Goal: Information Seeking & Learning: Learn about a topic

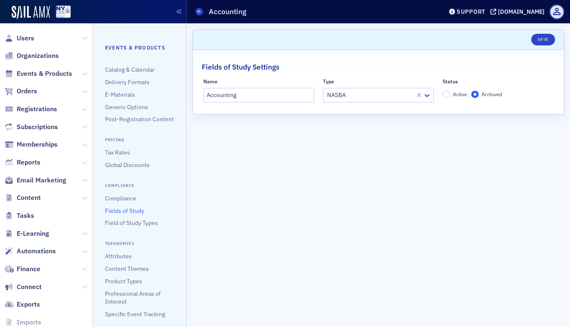
click at [113, 215] on link "Fields of Study" at bounding box center [124, 211] width 39 height 8
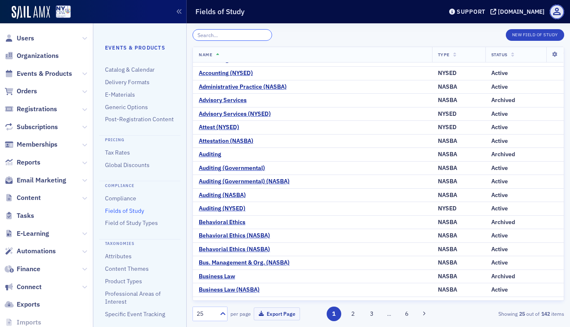
scroll to position [67, 0]
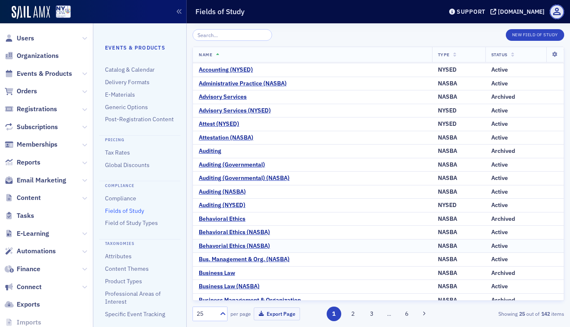
click at [556, 252] on td "Active" at bounding box center [525, 246] width 78 height 14
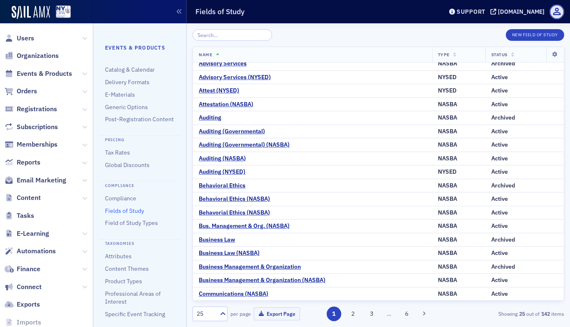
scroll to position [0, 0]
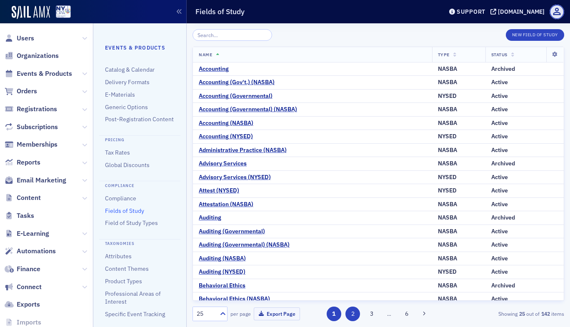
click at [357, 316] on button "2" at bounding box center [353, 314] width 15 height 15
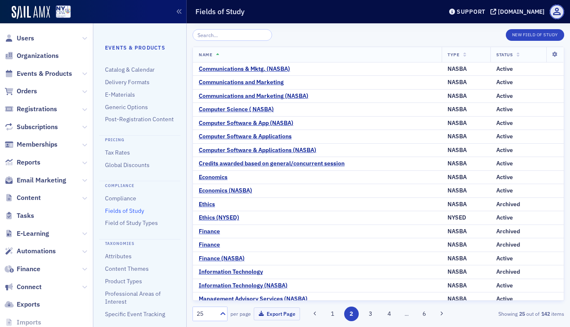
scroll to position [100, 0]
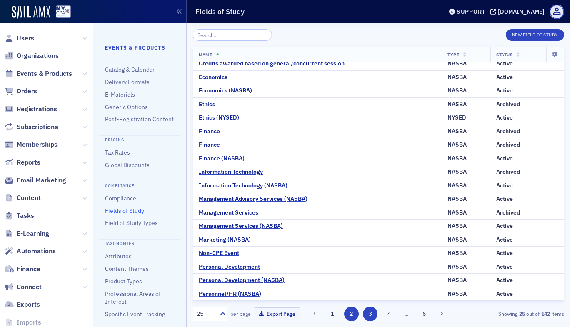
click at [376, 316] on button "3" at bounding box center [370, 314] width 15 height 15
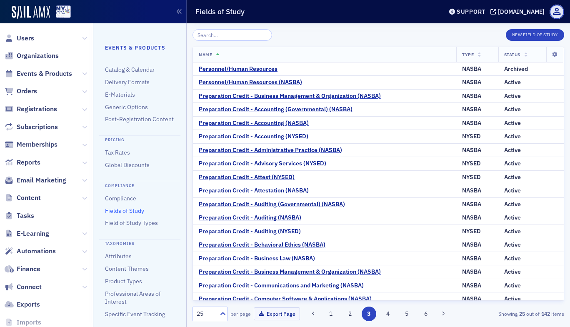
scroll to position [100, 0]
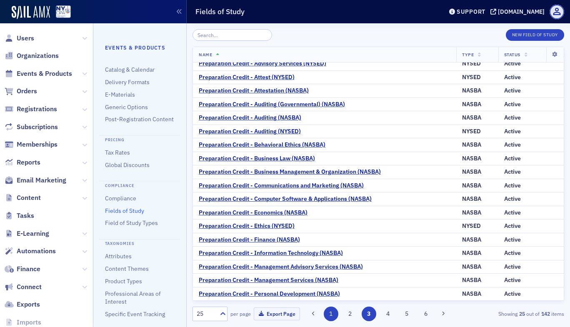
click at [332, 314] on button "1" at bounding box center [331, 314] width 15 height 15
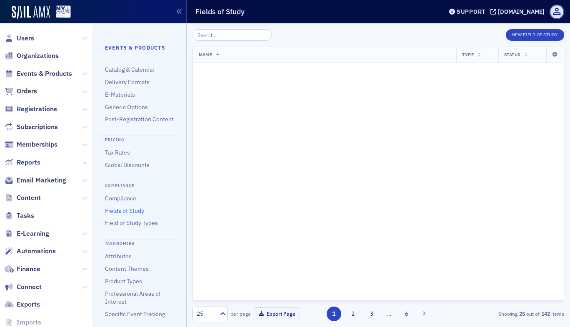
scroll to position [0, 0]
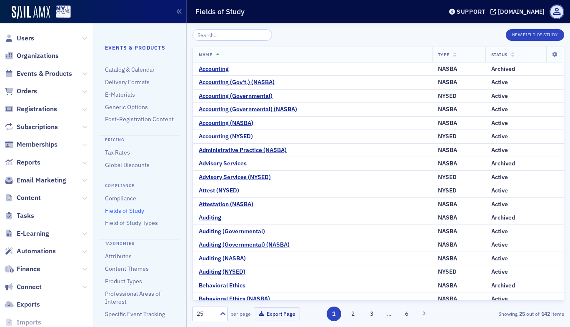
drag, startPoint x: 70, startPoint y: 149, endPoint x: 79, endPoint y: 144, distance: 10.1
click at [79, 144] on span "Memberships" at bounding box center [46, 145] width 93 height 18
click at [82, 144] on icon at bounding box center [84, 145] width 5 height 5
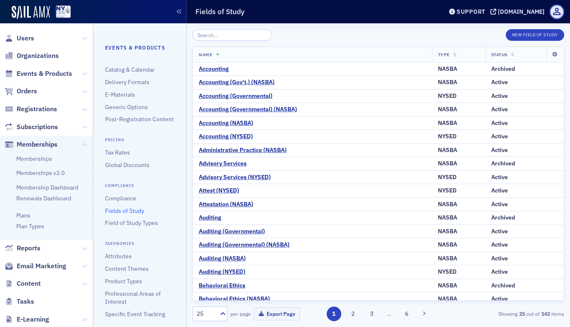
click at [23, 220] on ul "Memberships Memberships v2.0 Membership Dashboard Renewals Dashboard Plans Plan…" at bounding box center [46, 197] width 93 height 86
click at [26, 212] on link "Plans" at bounding box center [23, 216] width 14 height 8
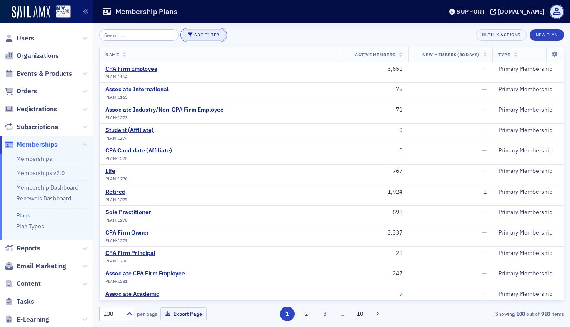
click at [203, 30] on button "Add Filter" at bounding box center [204, 35] width 44 height 12
click at [241, 37] on div "Plan Type" at bounding box center [234, 35] width 23 height 8
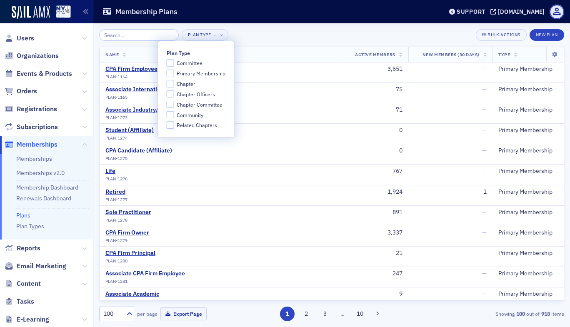
click at [190, 66] on span "Committee" at bounding box center [190, 63] width 26 height 7
click at [174, 66] on input "Committee" at bounding box center [171, 63] width 8 height 8
checkbox input "true"
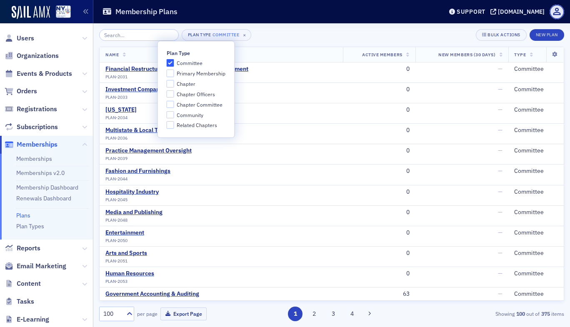
click at [283, 50] on th "Name" at bounding box center [221, 54] width 243 height 15
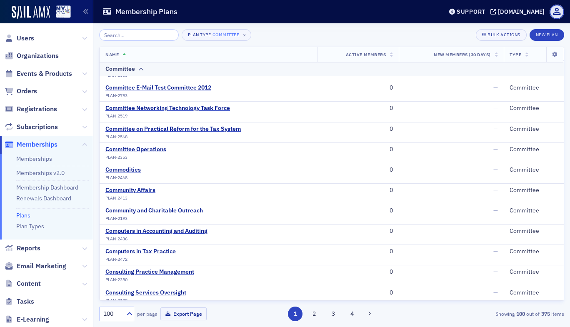
scroll to position [1774, 0]
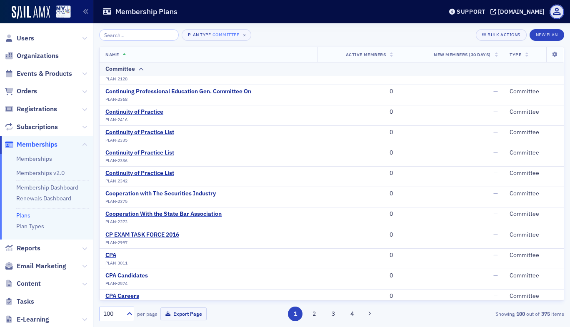
click at [568, 115] on div "Plan Type Committee × Bulk Actions New Plan Name Active Members New Members (30…" at bounding box center [331, 175] width 477 height 304
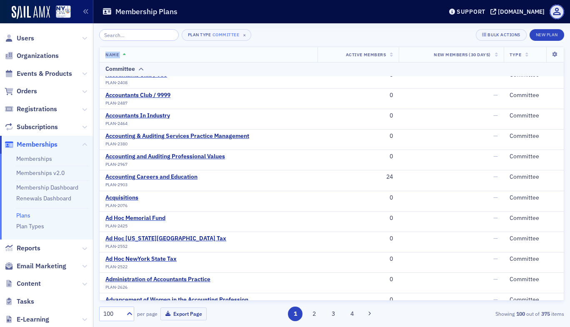
scroll to position [0, 0]
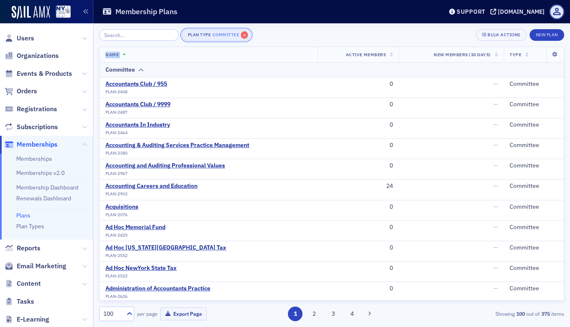
click at [241, 35] on span "×" at bounding box center [245, 35] width 8 height 8
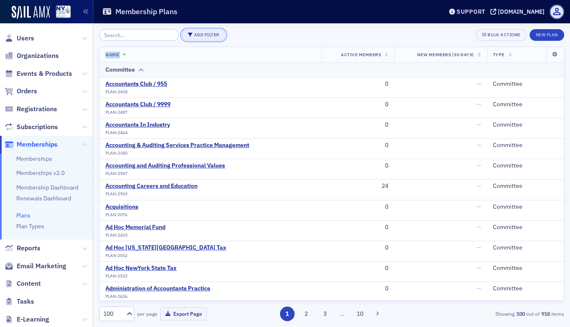
click at [200, 36] on button "Add Filter" at bounding box center [204, 35] width 44 height 12
click at [230, 31] on div "Plan Type" at bounding box center [234, 35] width 23 height 8
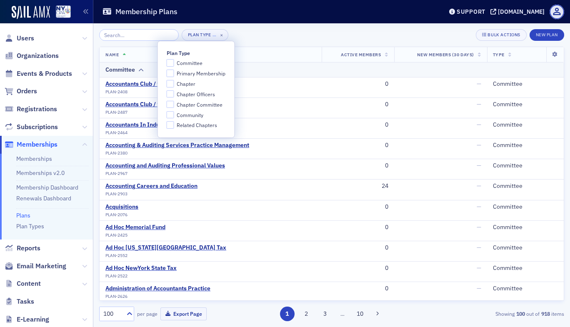
click at [214, 105] on span "Chapter Committee" at bounding box center [200, 104] width 46 height 7
click at [174, 105] on input "Chapter Committee" at bounding box center [171, 105] width 8 height 8
checkbox input "true"
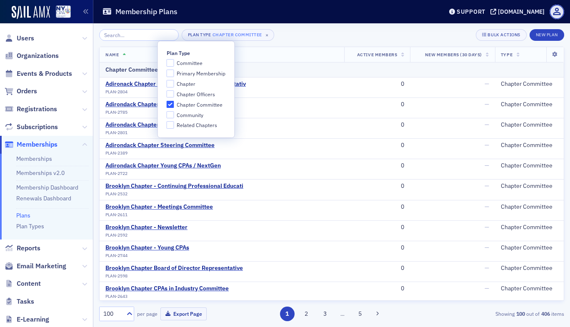
click at [286, 66] on div "Chapter Committee" at bounding box center [331, 69] width 453 height 9
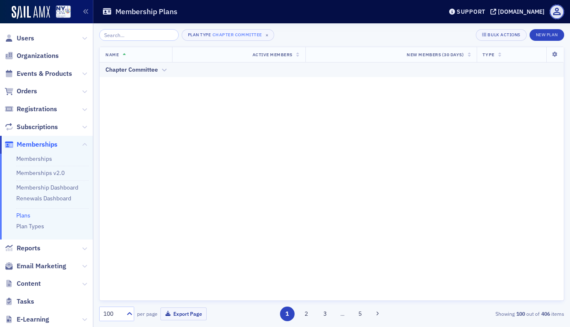
click at [160, 70] on div "Chapter Committee" at bounding box center [331, 69] width 453 height 9
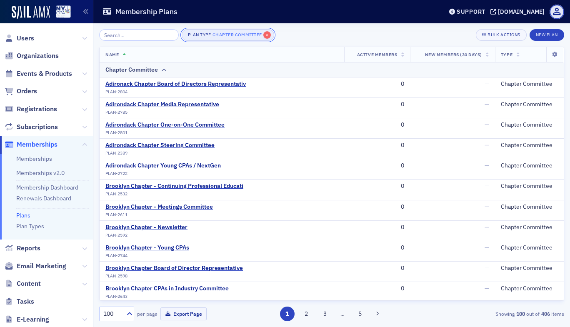
click at [263, 36] on span "×" at bounding box center [267, 35] width 8 height 8
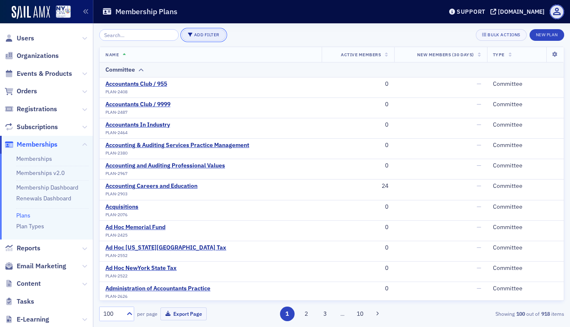
click at [206, 34] on button "Add Filter" at bounding box center [204, 35] width 44 height 12
click at [236, 33] on div "Plan Type" at bounding box center [234, 35] width 23 height 8
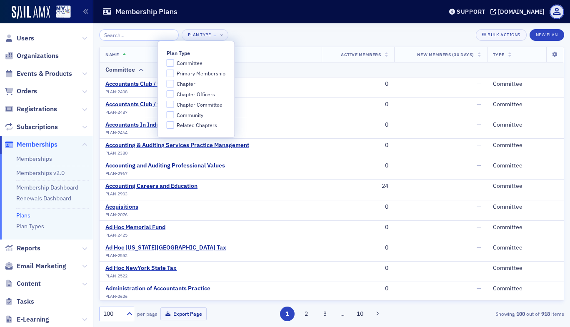
click at [196, 116] on span "Community" at bounding box center [190, 115] width 27 height 7
click at [174, 116] on input "Community" at bounding box center [171, 115] width 8 height 8
checkbox input "true"
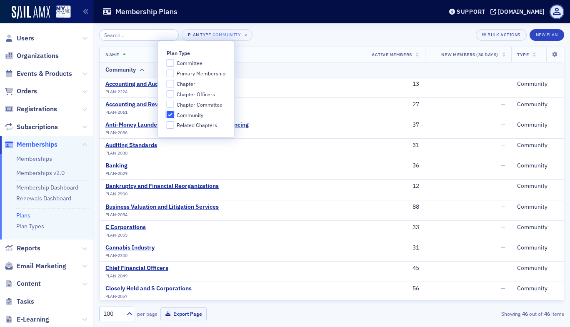
scroll to position [222, 0]
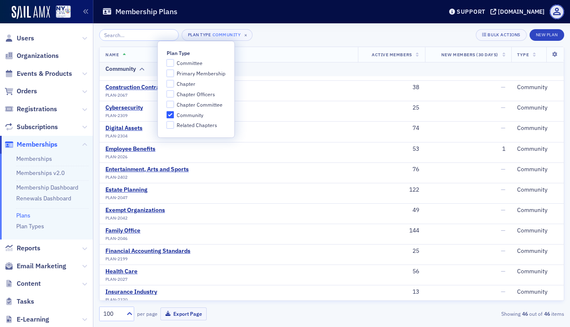
click at [569, 266] on div "Plan Type Community × Bulk Actions New Plan Name Active Members New Members (30…" at bounding box center [331, 175] width 477 height 304
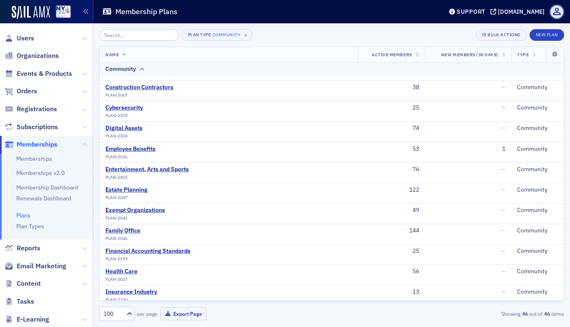
click at [565, 275] on div "Plan Type Community × Bulk Actions New Plan Name Active Members New Members (30…" at bounding box center [331, 175] width 477 height 304
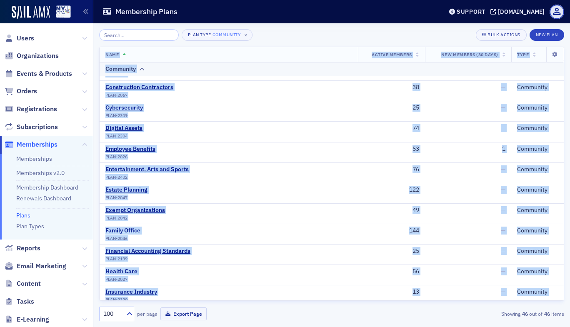
click at [565, 275] on div "Plan Type Community × Bulk Actions New Plan Name Active Members New Members (30…" at bounding box center [331, 175] width 477 height 304
click at [231, 30] on button "Plan Type Community ×" at bounding box center [217, 35] width 71 height 12
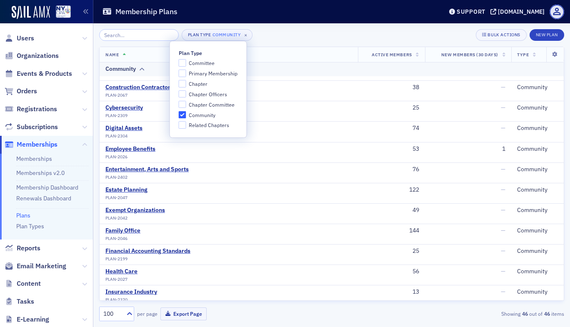
click at [192, 115] on span "Community" at bounding box center [202, 115] width 27 height 7
click at [186, 115] on input "Community" at bounding box center [183, 115] width 8 height 8
checkbox input "false"
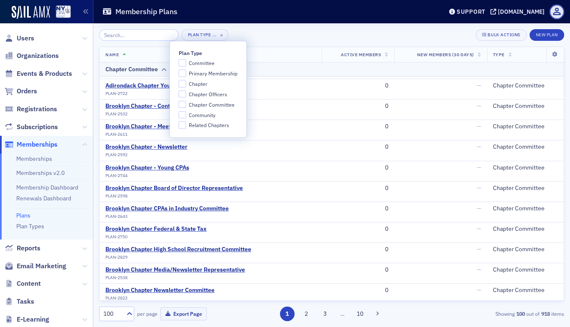
click at [193, 126] on span "Related Chapters" at bounding box center [209, 125] width 40 height 7
click at [186, 126] on input "Related Chapters" at bounding box center [183, 125] width 8 height 8
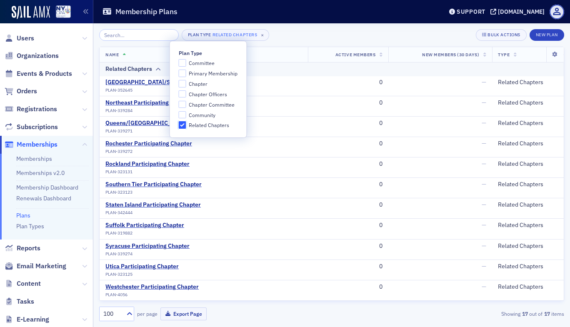
scroll to position [125, 0]
click at [181, 125] on input "Related Chapters" at bounding box center [183, 125] width 8 height 8
checkbox input "false"
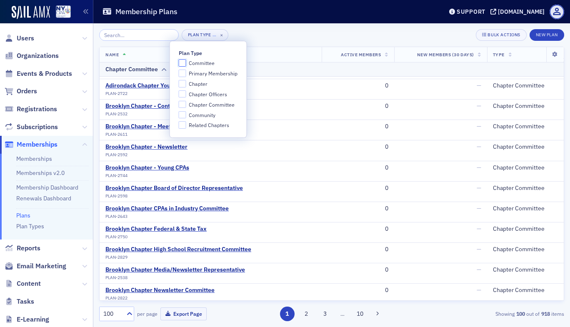
click at [184, 66] on input "Committee" at bounding box center [183, 63] width 8 height 8
checkbox input "true"
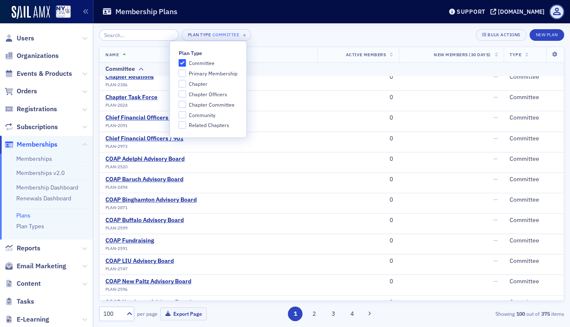
click at [281, 31] on div "Plan Type Committee × Bulk Actions New Plan" at bounding box center [331, 35] width 465 height 12
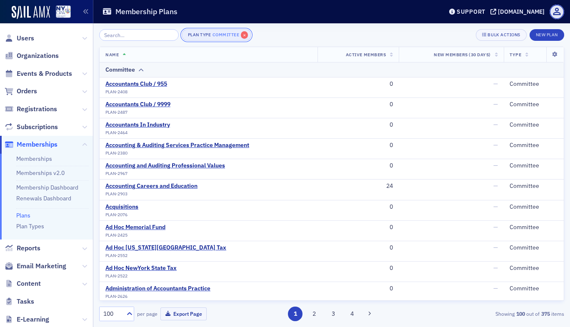
click at [241, 36] on span "×" at bounding box center [245, 35] width 8 height 8
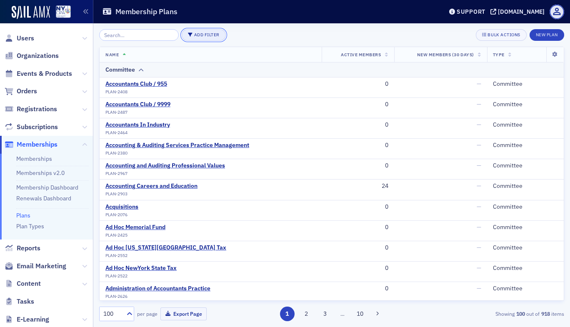
click at [194, 35] on button "Add Filter" at bounding box center [204, 35] width 44 height 12
click at [232, 33] on div "Plan Type" at bounding box center [234, 35] width 23 height 8
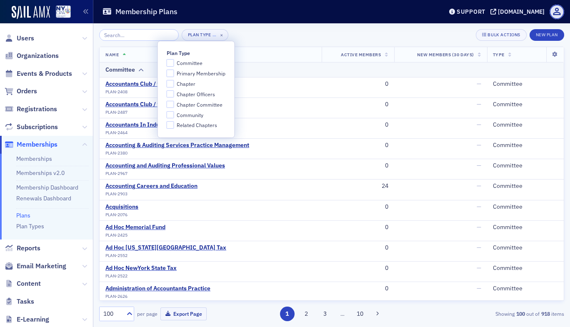
click at [196, 65] on span "Committee" at bounding box center [190, 63] width 26 height 7
click at [174, 65] on input "Committee" at bounding box center [171, 63] width 8 height 8
checkbox input "true"
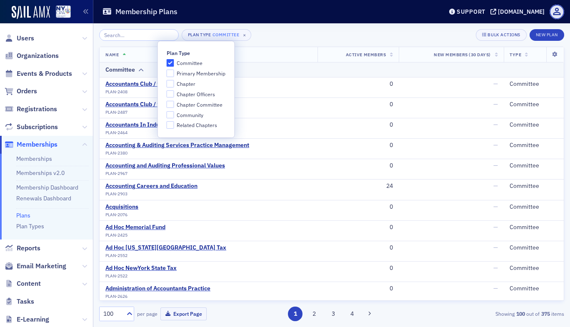
click at [278, 44] on div "Plan Type Committee × Bulk Actions New Plan Name Active Members New Members (30…" at bounding box center [331, 175] width 465 height 292
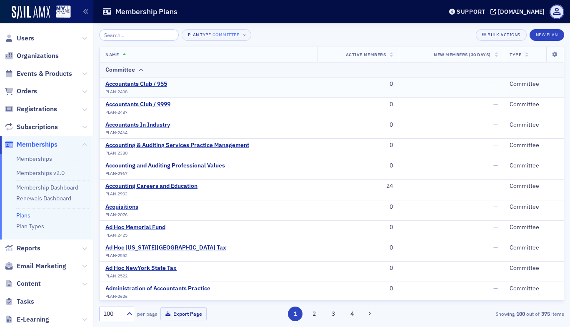
click at [159, 88] on div "Accountants Club / 955 PLAN-2408" at bounding box center [136, 87] width 62 height 14
click at [160, 88] on div "Accountants Club / 955 PLAN-2408" at bounding box center [136, 87] width 62 height 14
click at [167, 83] on div "Accountants Club / 955" at bounding box center [136, 84] width 62 height 8
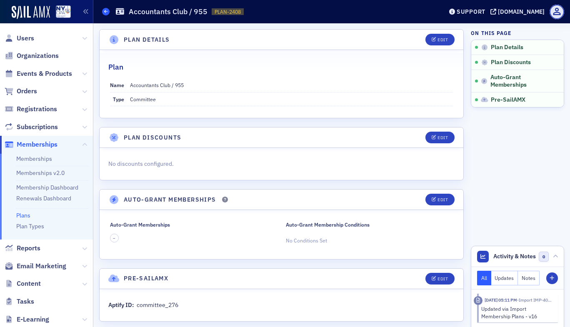
click at [105, 13] on icon at bounding box center [105, 12] width 3 height 4
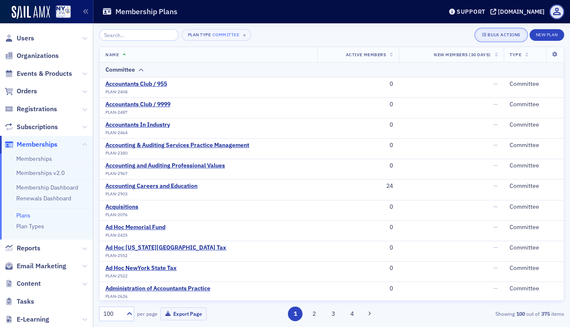
click at [492, 35] on div "Bulk Actions" at bounding box center [504, 35] width 33 height 5
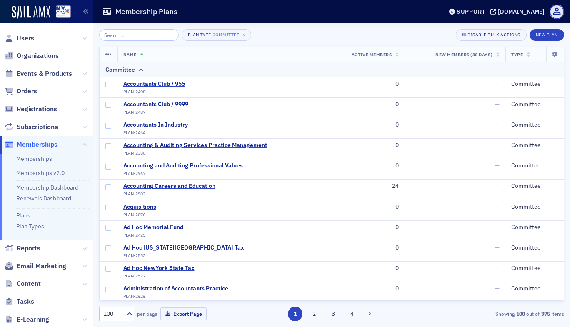
click at [430, 33] on div "Plan Type Committee × Disable Bulk Actions New Plan" at bounding box center [331, 35] width 465 height 12
click at [301, 28] on div "Plan Type Committee × Disable Bulk Actions New Plan Name Active Members New Mem…" at bounding box center [331, 175] width 465 height 304
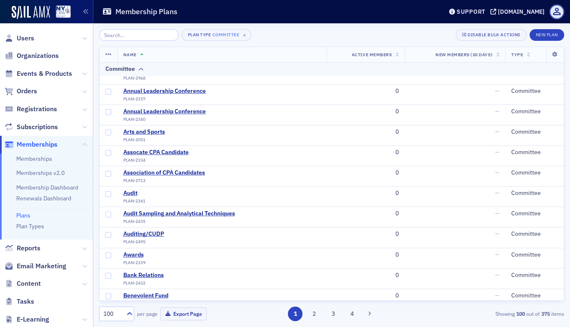
scroll to position [665, 0]
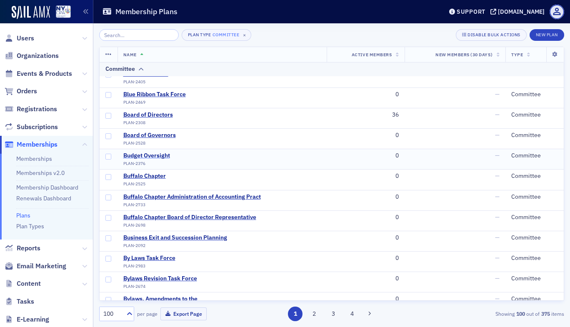
click at [152, 156] on div "Budget Oversight" at bounding box center [146, 156] width 47 height 8
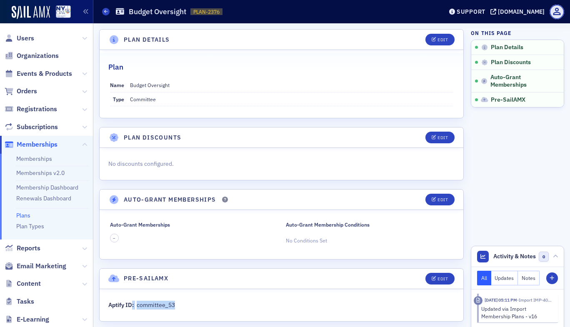
drag, startPoint x: 178, startPoint y: 307, endPoint x: 131, endPoint y: 312, distance: 47.4
click at [131, 312] on div "Aptify ID: committee_53" at bounding box center [282, 305] width 364 height 32
click at [523, 183] on aside "On this page Plan Details Plan Discounts Auto-Grant Memberships Pre-SailAMX Act…" at bounding box center [517, 179] width 93 height 313
click at [512, 316] on div "Updated via Import Membership Plans - v16" at bounding box center [516, 312] width 71 height 15
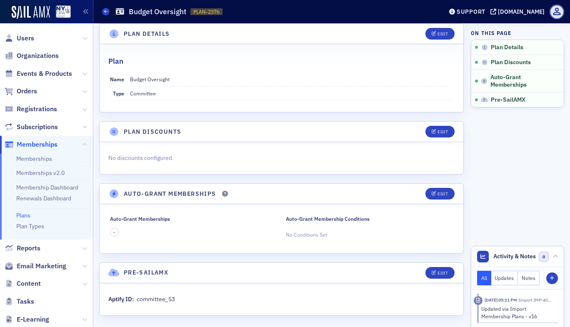
scroll to position [9, 0]
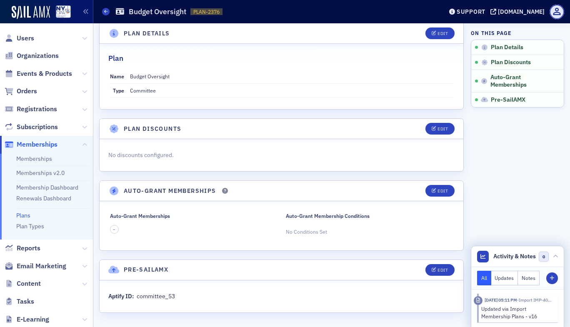
click at [491, 305] on div "Updated via Import Membership Plans - v16" at bounding box center [516, 312] width 71 height 15
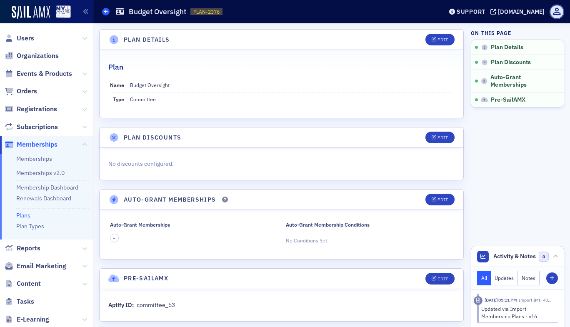
click at [106, 13] on icon at bounding box center [105, 12] width 3 height 4
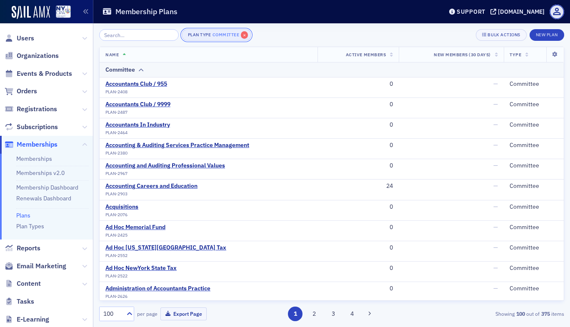
click at [241, 37] on span "×" at bounding box center [245, 35] width 8 height 8
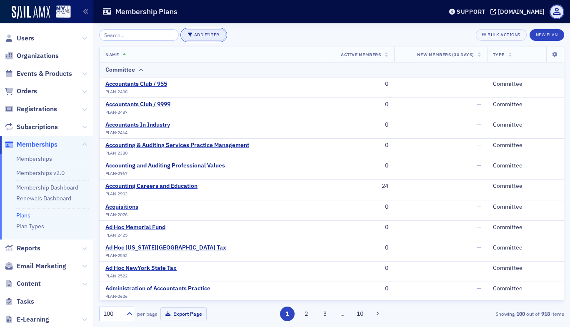
click at [195, 32] on button "Add Filter" at bounding box center [204, 35] width 44 height 12
click at [236, 35] on div "Plan Type" at bounding box center [234, 35] width 23 height 8
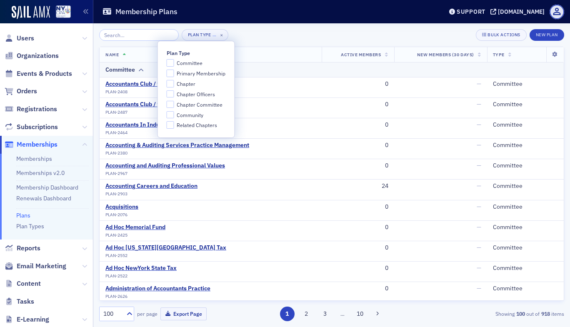
click at [263, 40] on div "Plan Type … × Bulk Actions New Plan" at bounding box center [331, 35] width 465 height 12
